Goal: Task Accomplishment & Management: Use online tool/utility

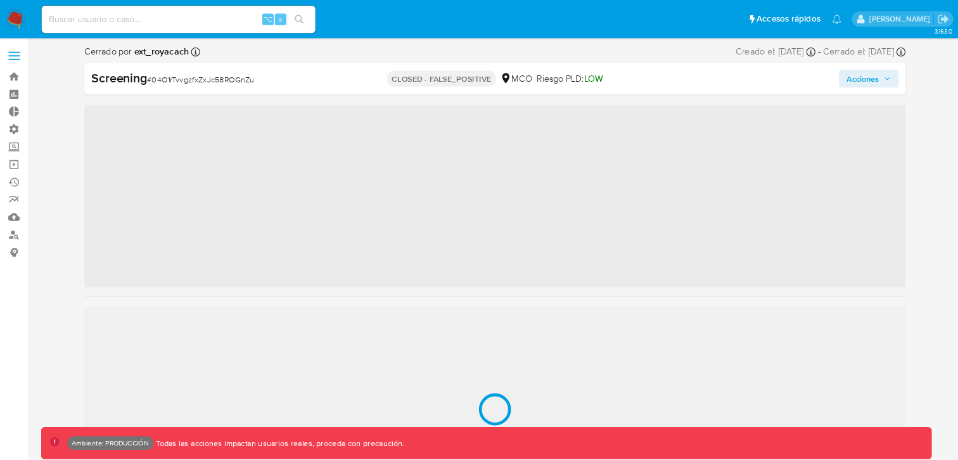
scroll to position [626, 0]
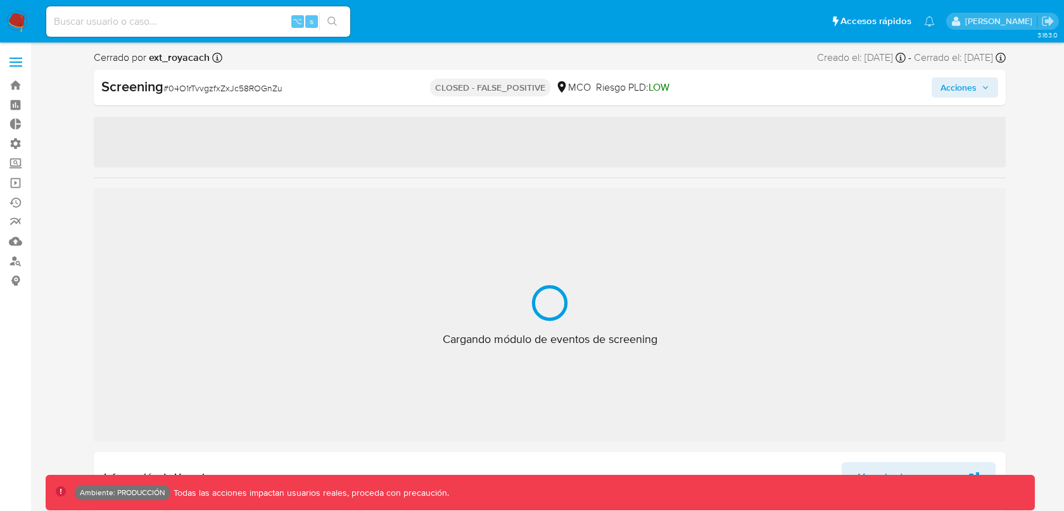
select select "10"
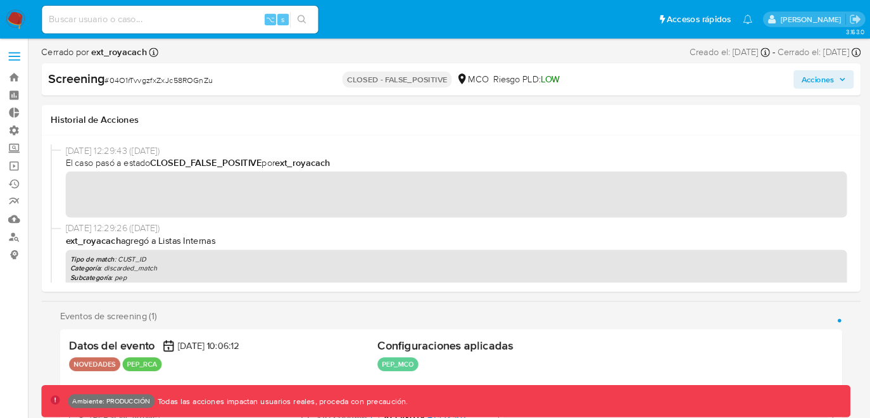
scroll to position [626, 0]
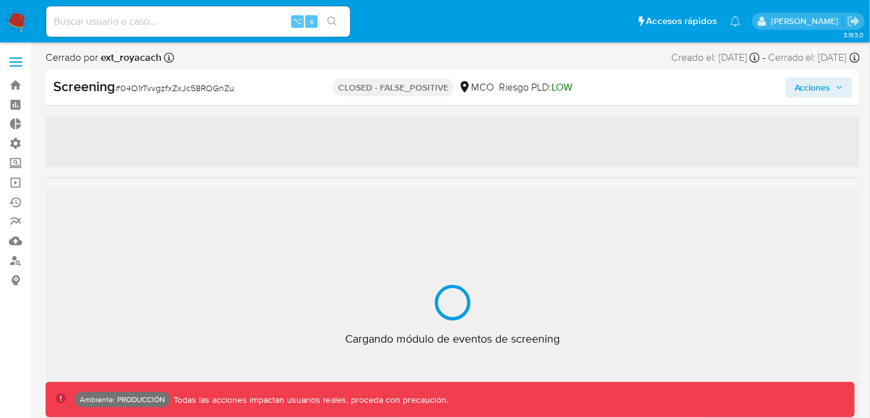
scroll to position [626, 0]
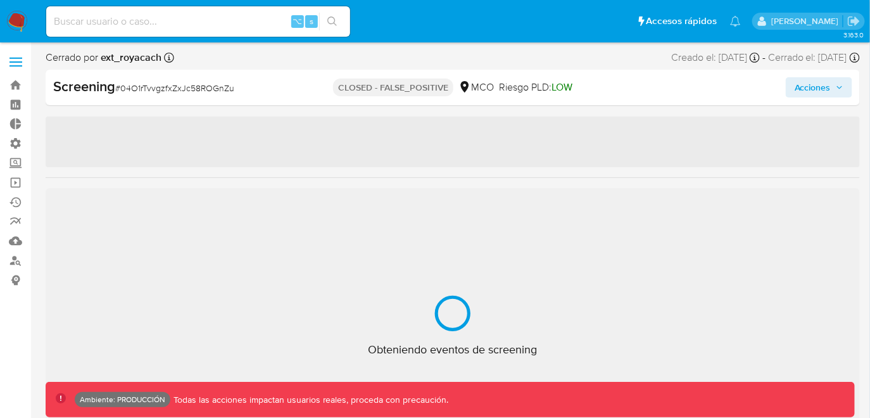
select select "10"
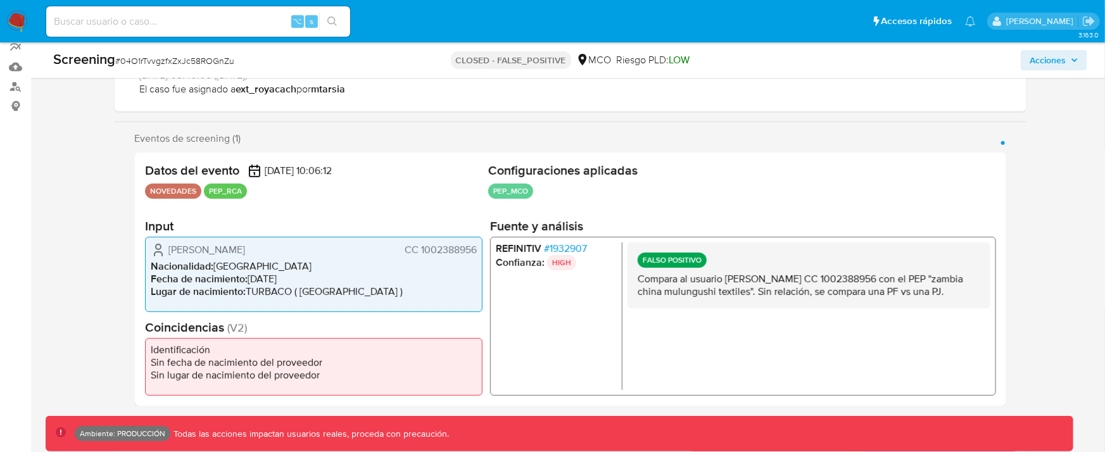
scroll to position [179, 0]
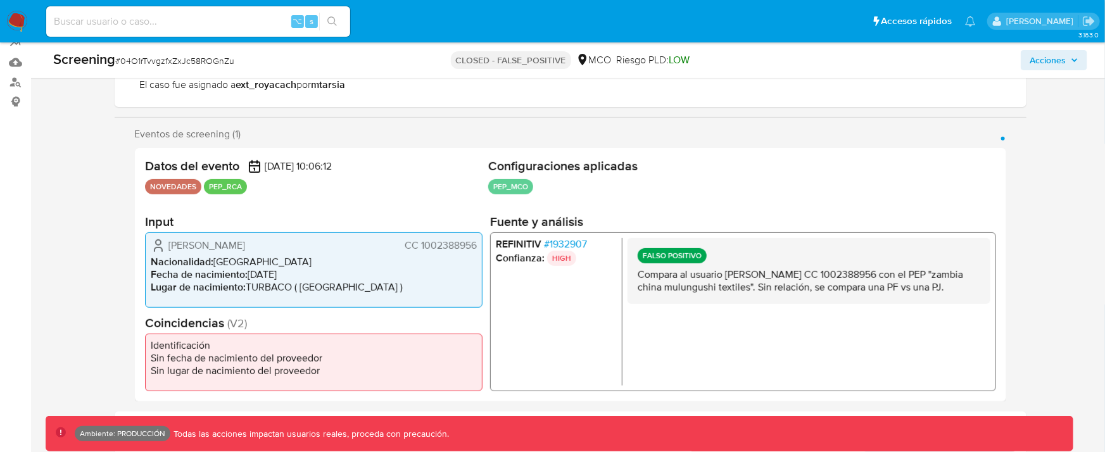
click at [569, 241] on span "# 1932907" at bounding box center [565, 244] width 43 height 13
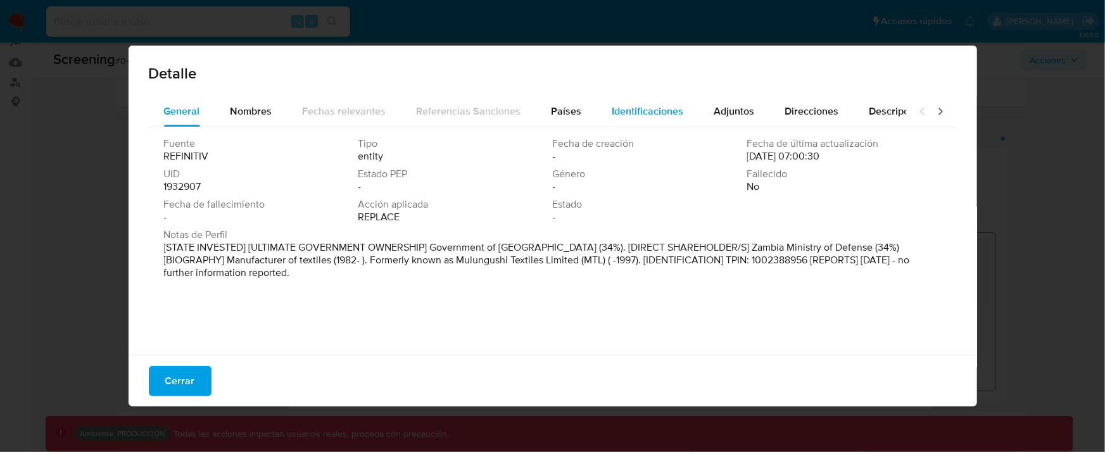
click at [644, 113] on span "Identificaciones" at bounding box center [649, 111] width 72 height 15
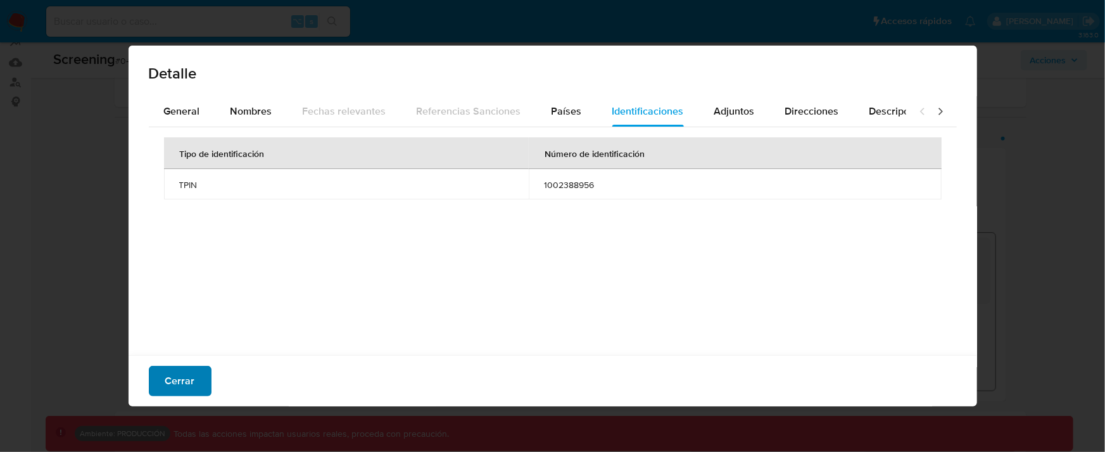
click at [186, 382] on span "Cerrar" at bounding box center [180, 381] width 30 height 28
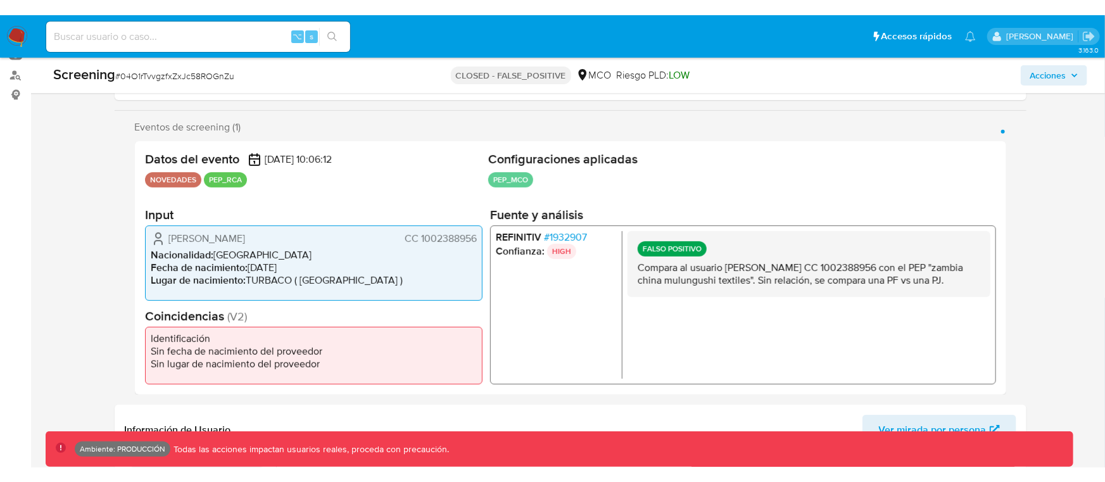
scroll to position [199, 0]
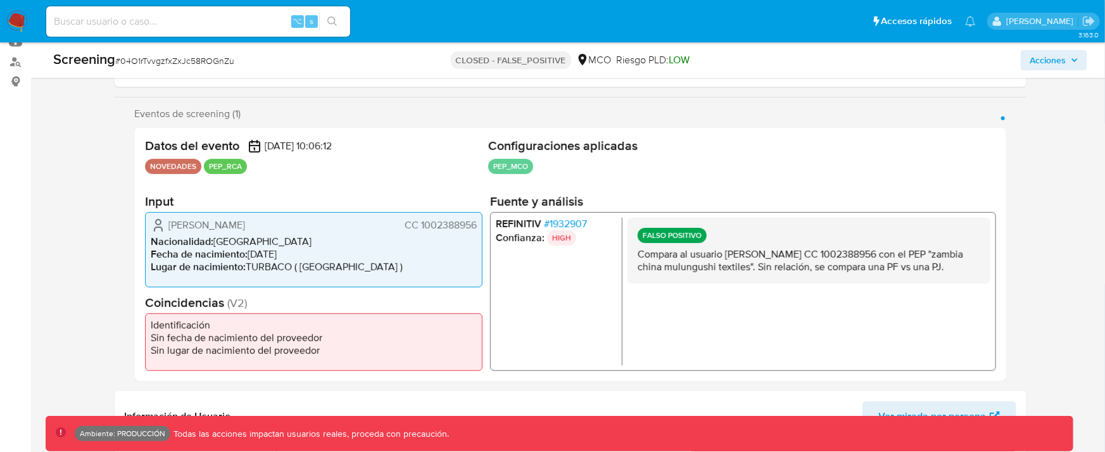
drag, startPoint x: 957, startPoint y: 264, endPoint x: 957, endPoint y: 279, distance: 15.8
click at [870, 273] on p "Compara al usuario [PERSON_NAME] CC 1002388956 con el PEP "zambia china mulungu…" at bounding box center [808, 260] width 343 height 25
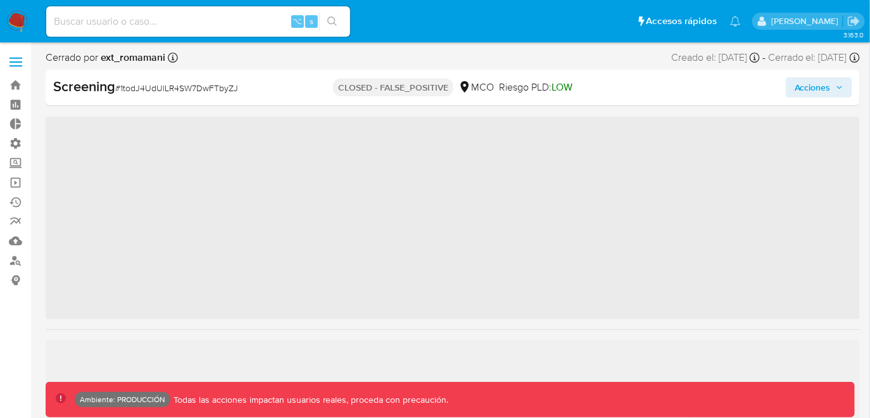
scroll to position [626, 0]
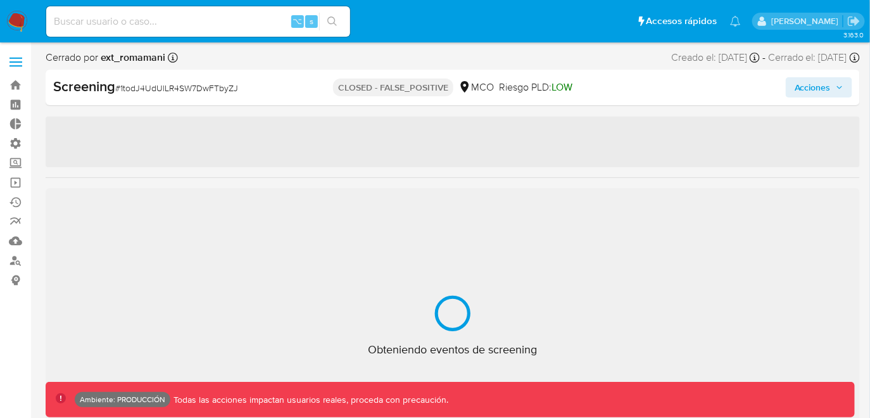
select select "10"
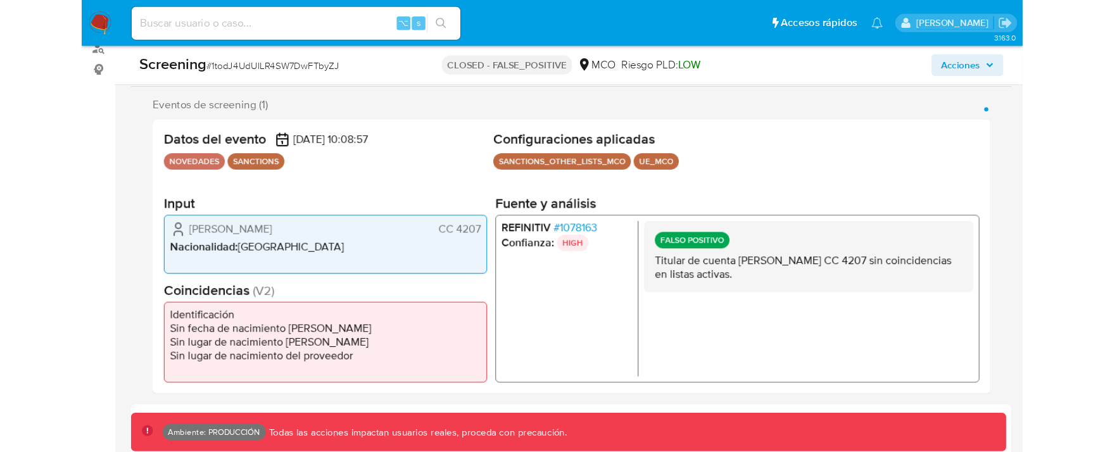
scroll to position [223, 0]
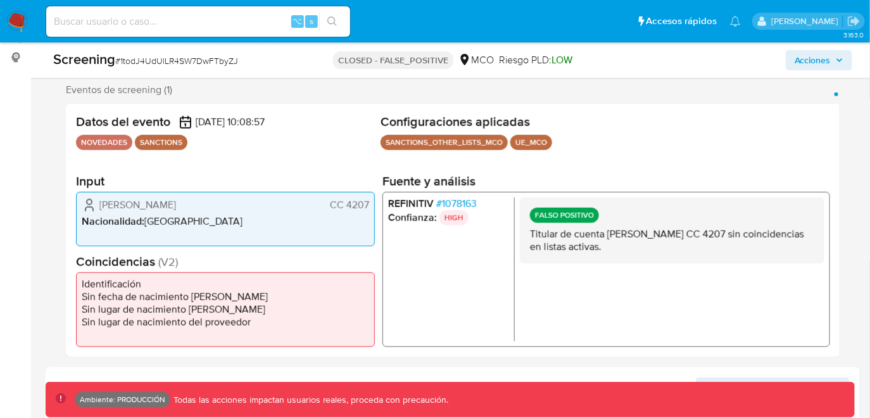
click at [454, 203] on span "# 1078163" at bounding box center [456, 204] width 41 height 13
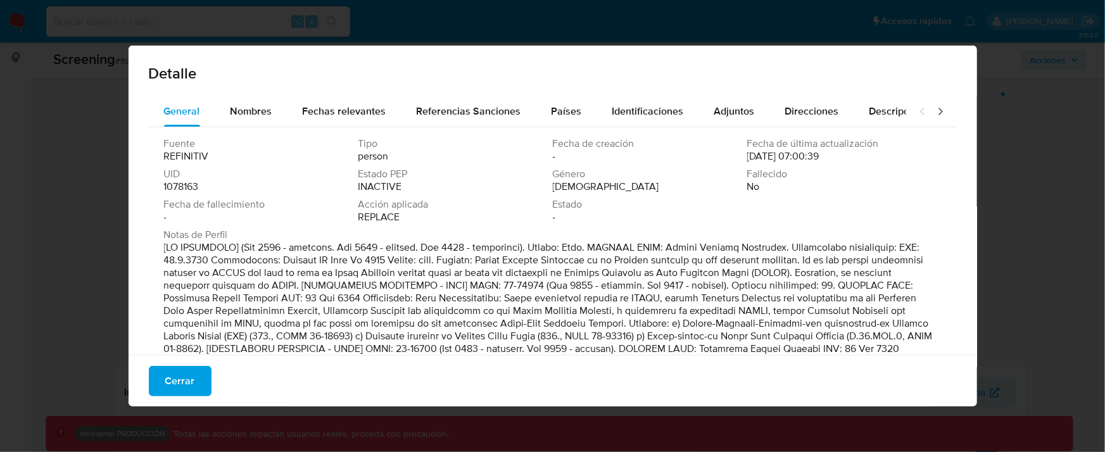
scroll to position [626, 0]
click at [182, 377] on span "Cerrar" at bounding box center [180, 381] width 30 height 28
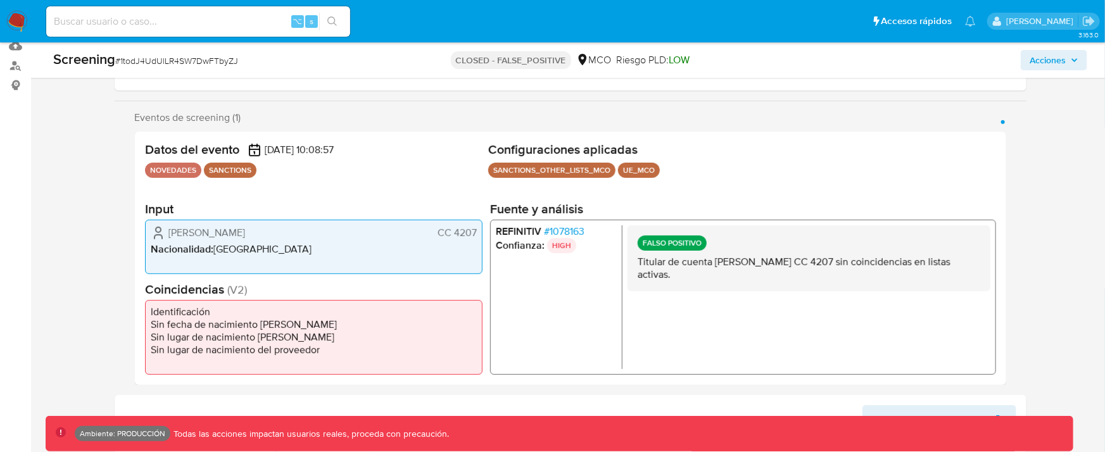
scroll to position [207, 0]
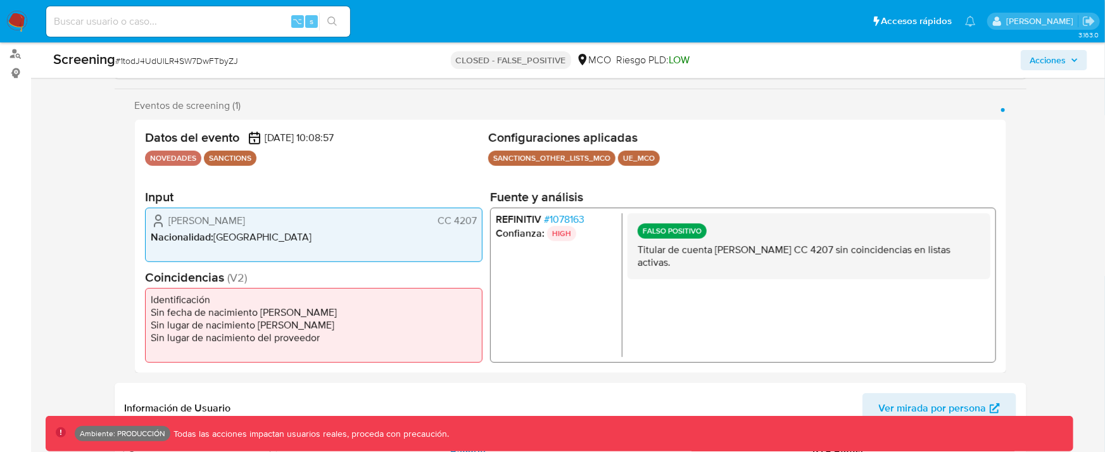
click at [563, 217] on span "# 1078163" at bounding box center [564, 219] width 41 height 13
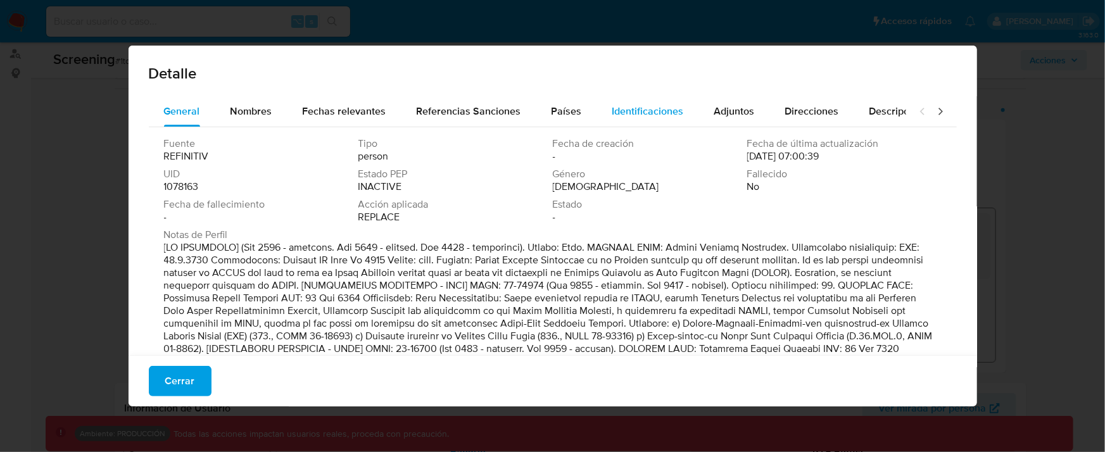
click at [626, 111] on span "Identificaciones" at bounding box center [649, 111] width 72 height 15
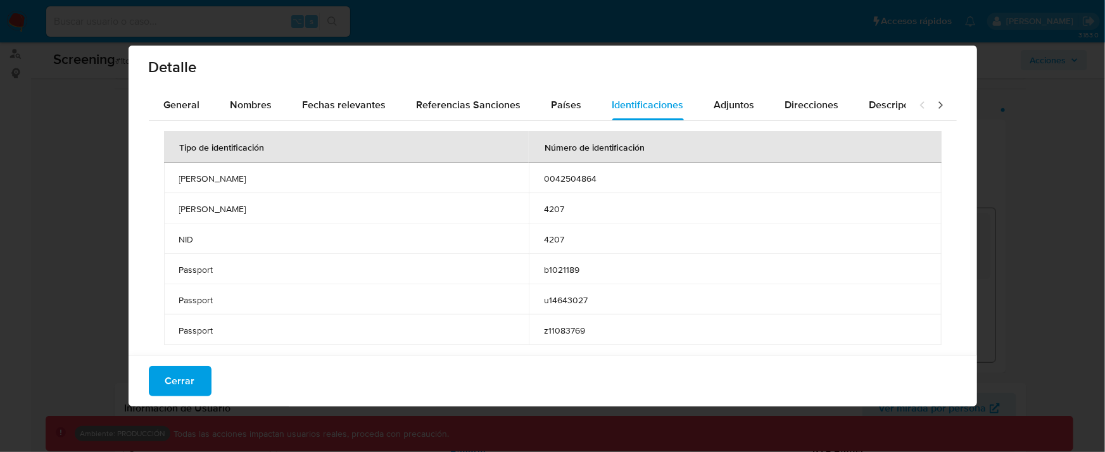
scroll to position [15, 0]
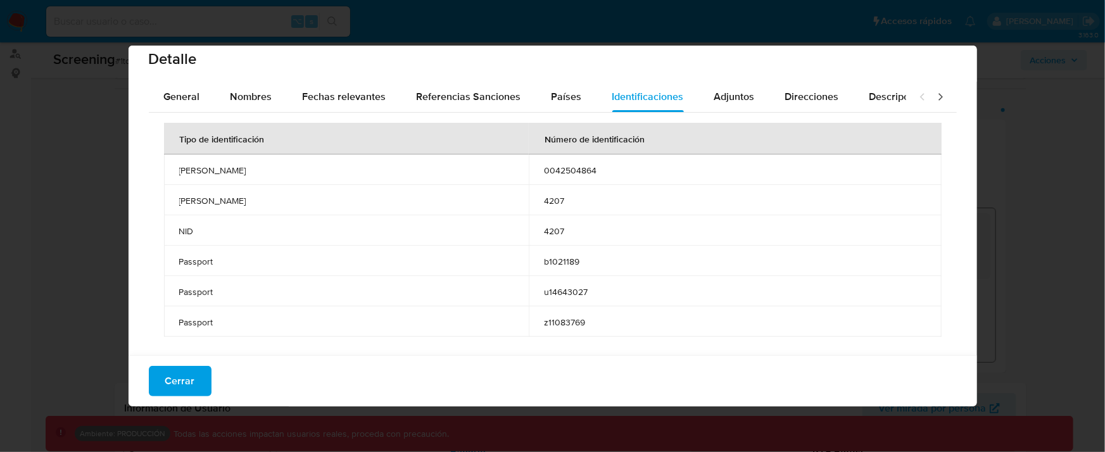
click at [552, 200] on span "4207" at bounding box center [735, 200] width 383 height 11
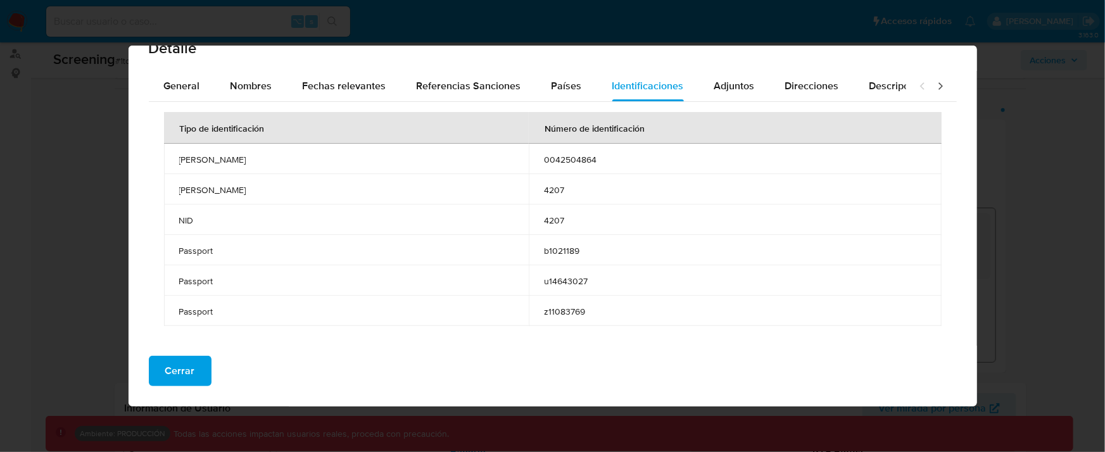
scroll to position [24, 0]
click at [174, 368] on span "Cerrar" at bounding box center [180, 371] width 30 height 28
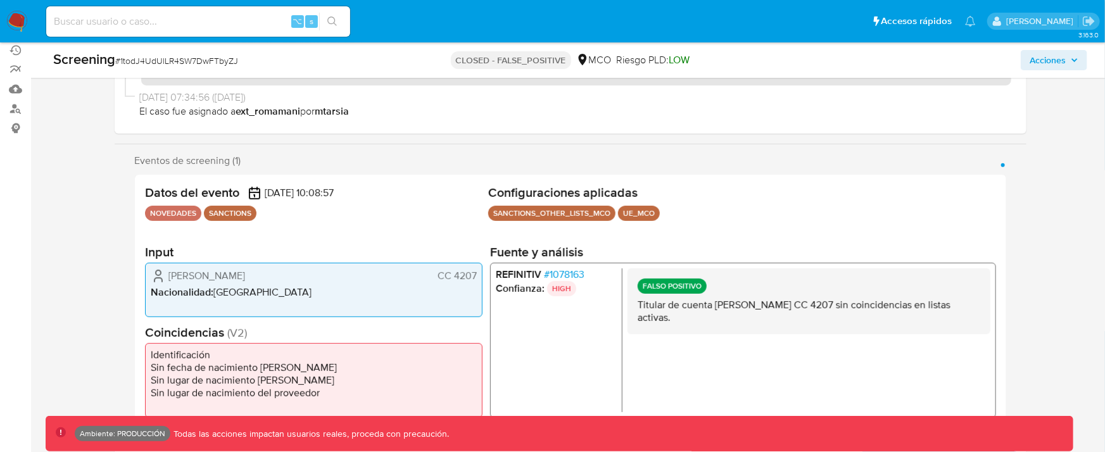
scroll to position [148, 0]
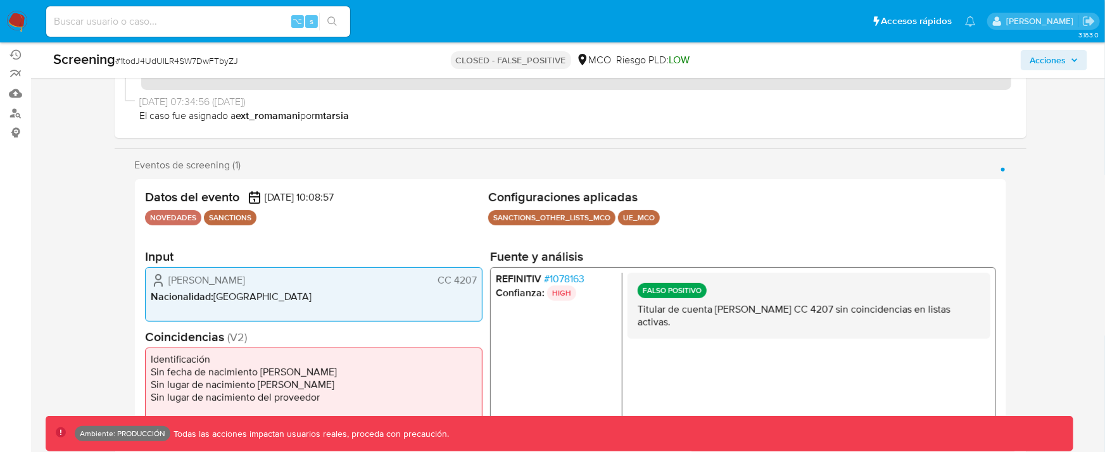
drag, startPoint x: 834, startPoint y: 308, endPoint x: 875, endPoint y: 308, distance: 41.2
click at [870, 308] on p "Titular de cuenta Alfonso Barrera Rodriguez CC 4207 sin coincidencias en listas…" at bounding box center [808, 315] width 343 height 25
click at [564, 276] on span "# 1078163" at bounding box center [564, 279] width 41 height 13
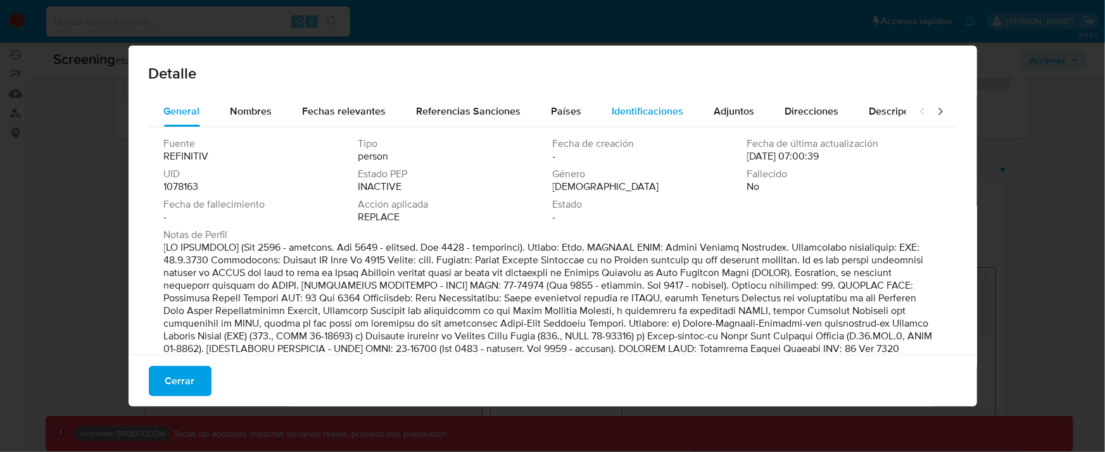
click at [644, 106] on span "Identificaciones" at bounding box center [649, 111] width 72 height 15
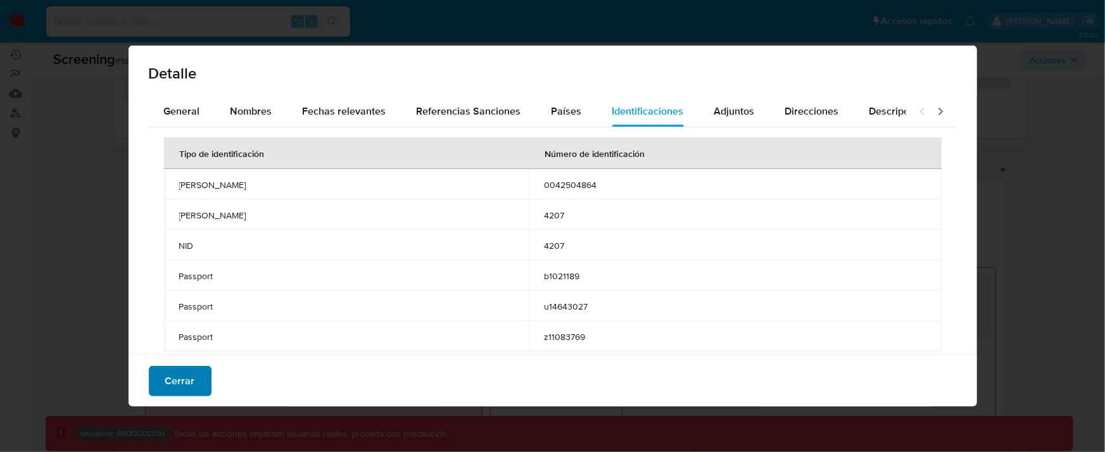
click at [192, 378] on span "Cerrar" at bounding box center [180, 381] width 30 height 28
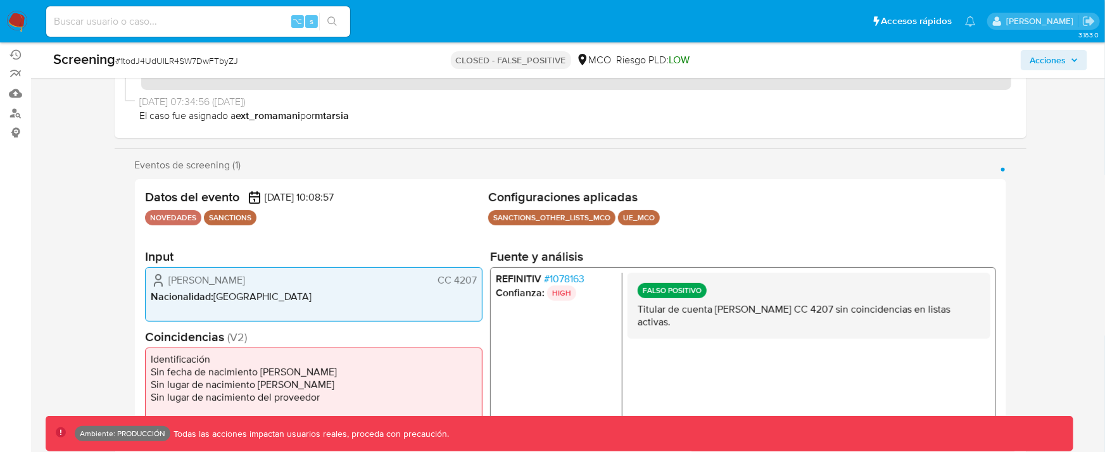
click at [775, 365] on div "FALSO POSITIVO Titular de cuenta Alfonso Barrera Rodriguez CC 4207 sin coincide…" at bounding box center [808, 345] width 363 height 144
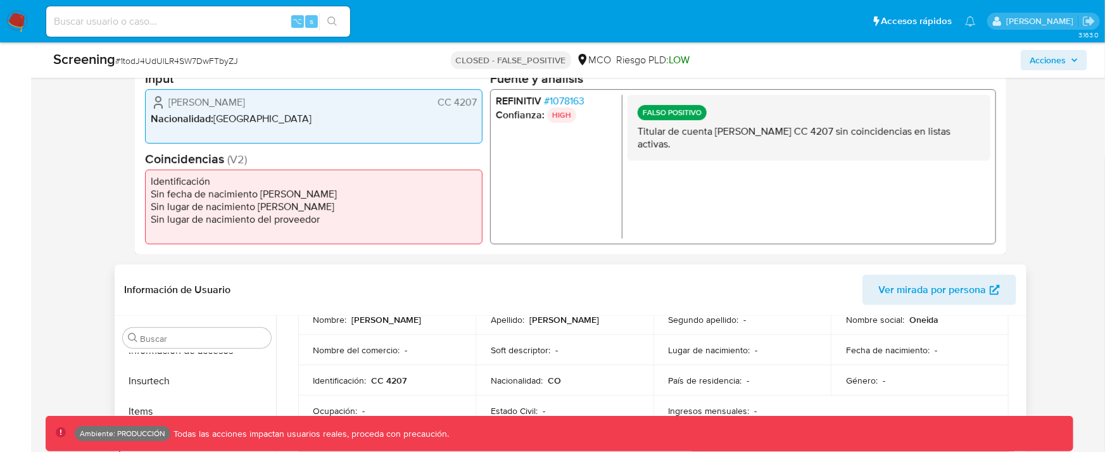
scroll to position [133, 0]
